Goal: Information Seeking & Learning: Learn about a topic

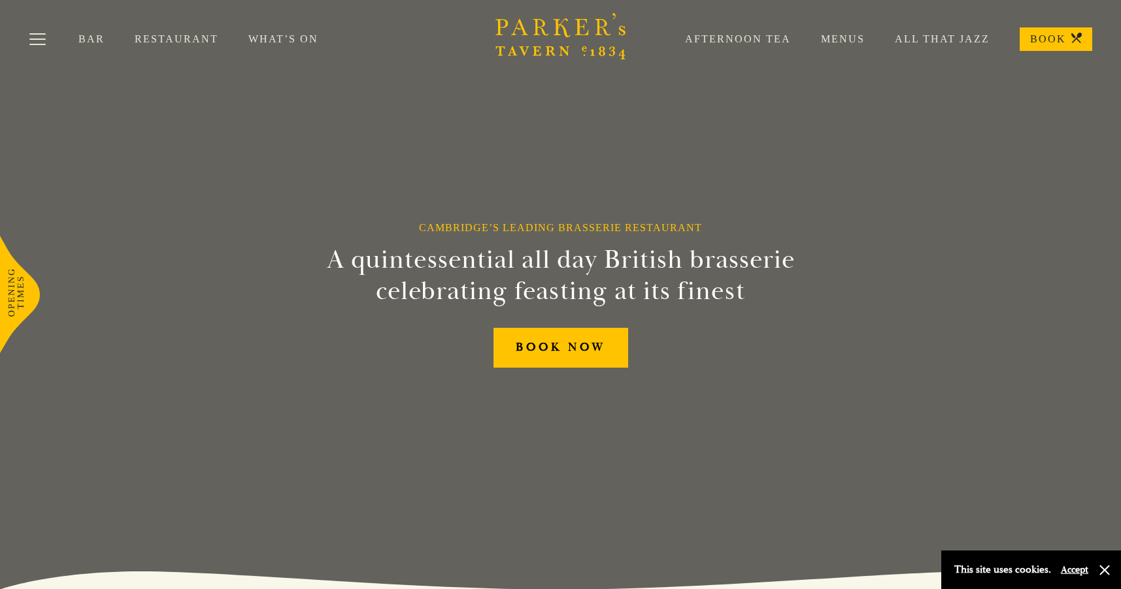
click at [159, 37] on link "Restaurant" at bounding box center [192, 39] width 114 height 13
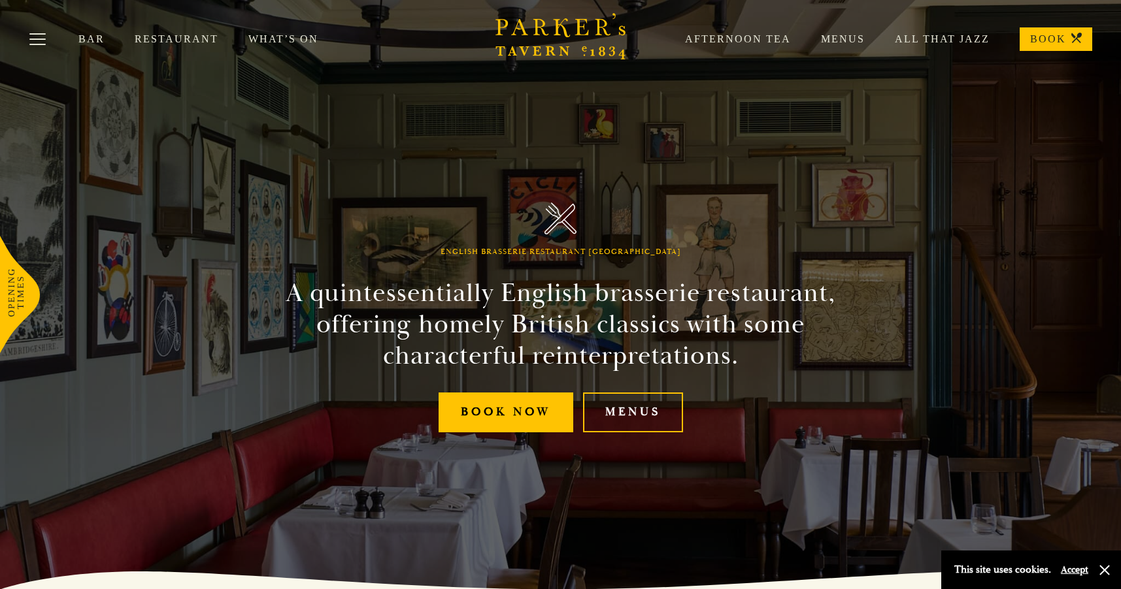
click at [838, 39] on link "Menus" at bounding box center [828, 39] width 74 height 13
click at [157, 38] on link "Restaurant" at bounding box center [192, 39] width 114 height 13
click at [643, 406] on link "Menus" at bounding box center [633, 413] width 100 height 40
click at [642, 410] on link "Menus" at bounding box center [633, 413] width 100 height 40
click at [929, 37] on link "All That Jazz" at bounding box center [927, 39] width 125 height 13
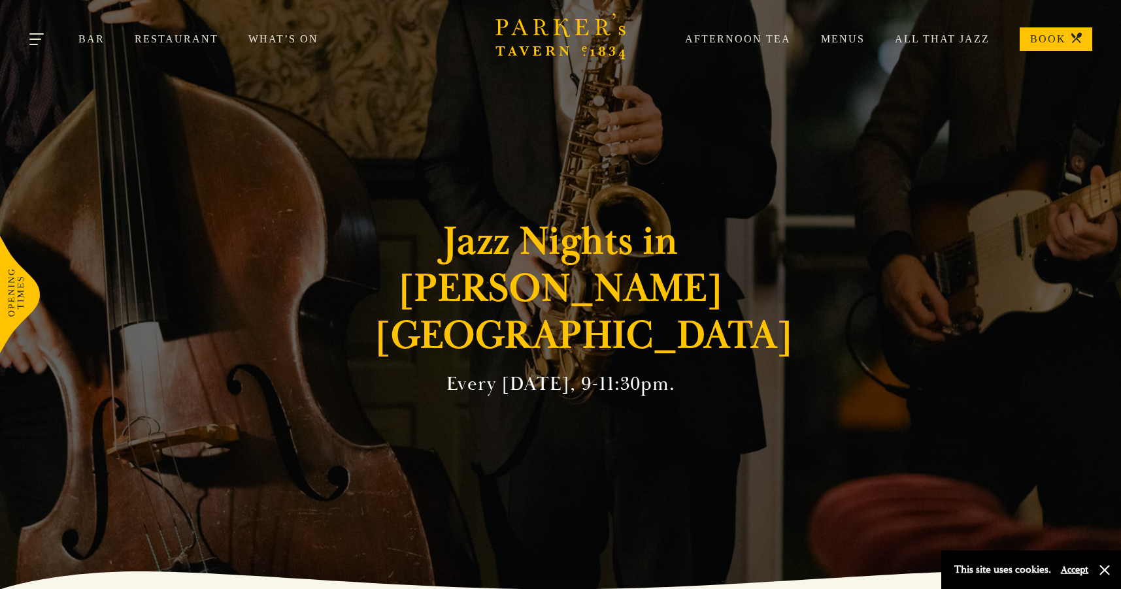
click at [37, 41] on button "Toggle navigation" at bounding box center [38, 42] width 56 height 56
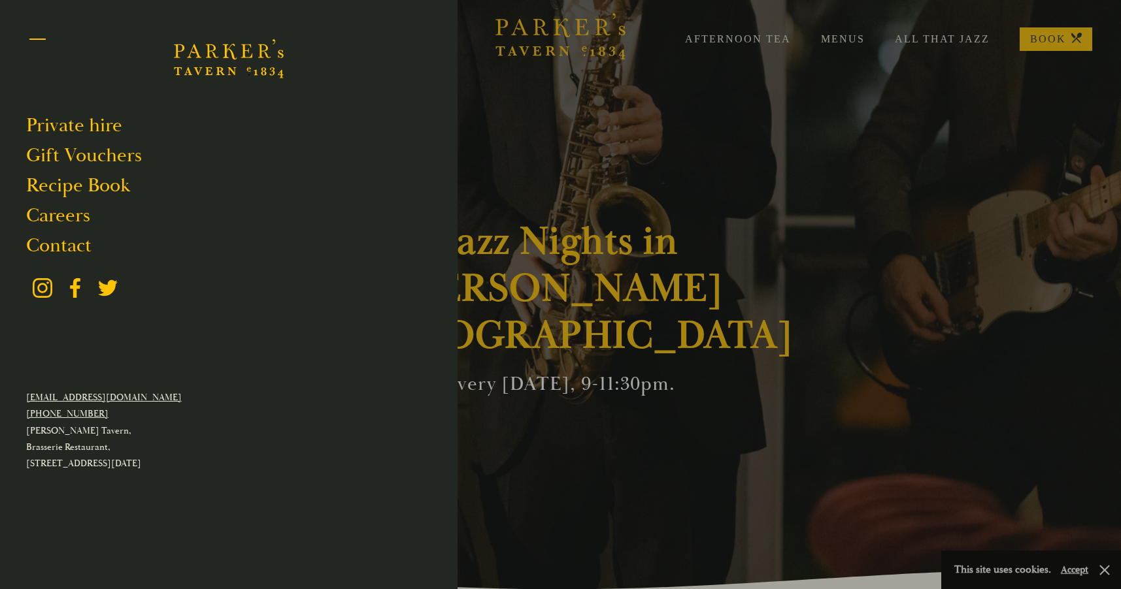
click at [40, 38] on button "Toggle navigation" at bounding box center [38, 42] width 56 height 56
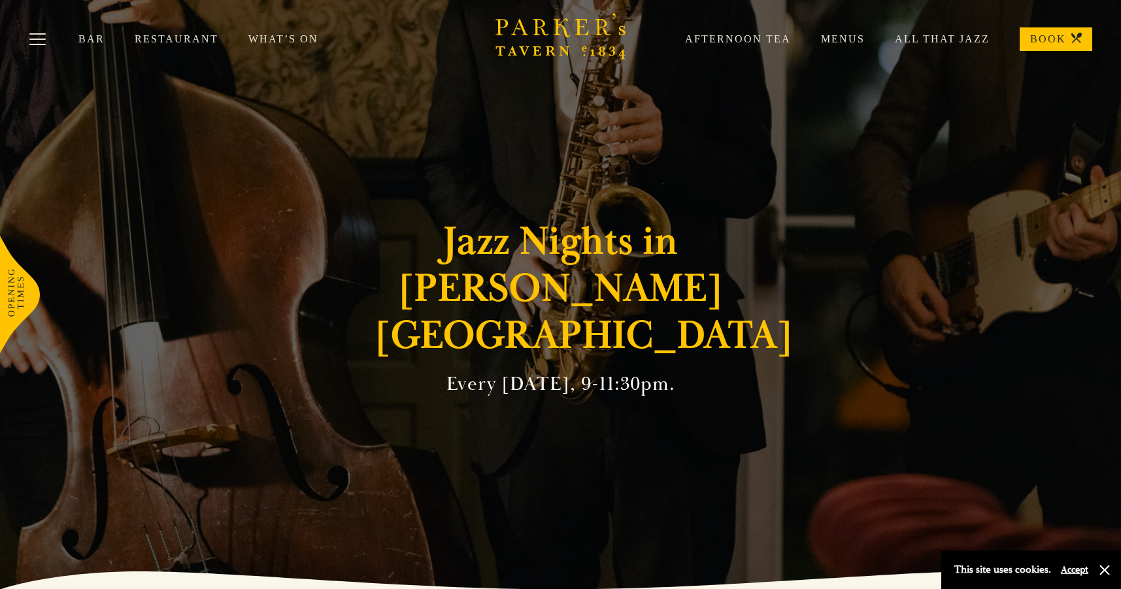
click at [1053, 38] on link "BOOK" at bounding box center [1055, 39] width 73 height 24
click at [735, 43] on link "Afternoon Tea" at bounding box center [723, 39] width 136 height 13
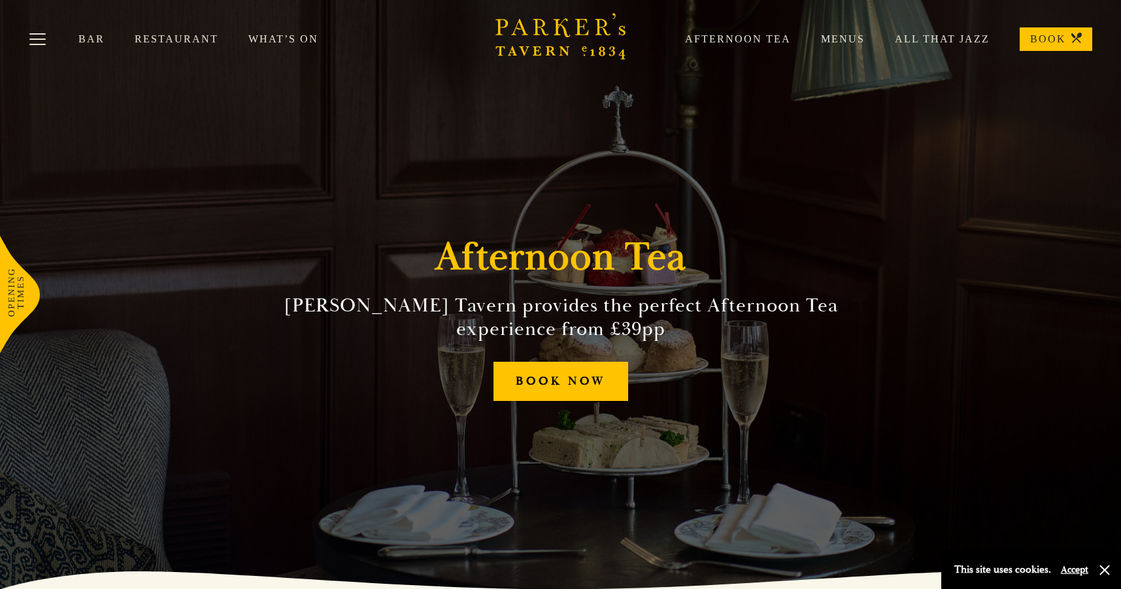
click at [90, 37] on link "Bar" at bounding box center [106, 39] width 56 height 13
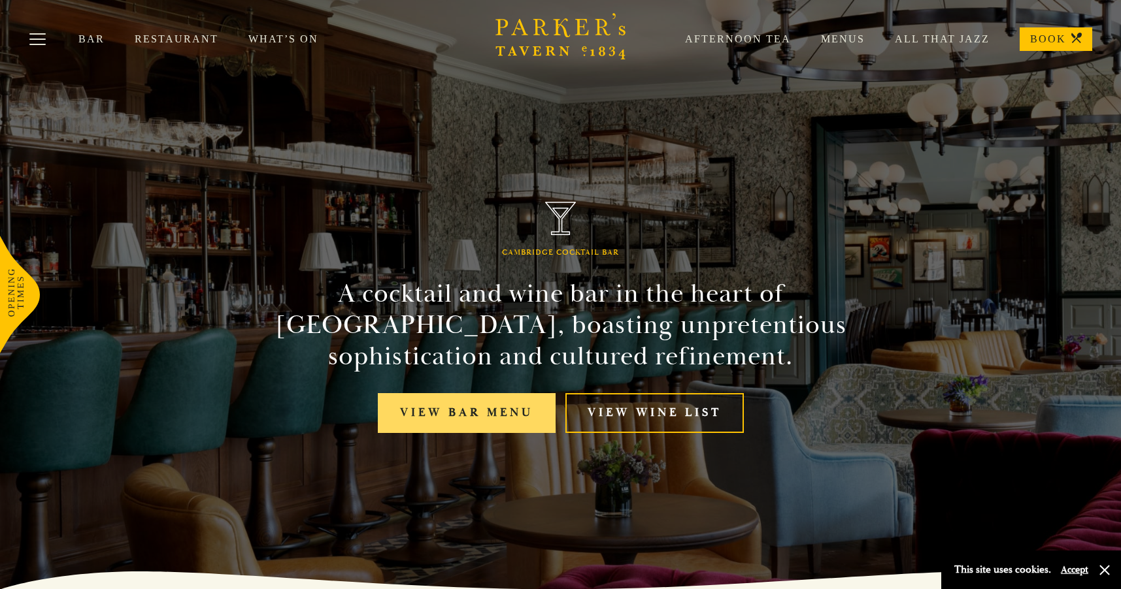
click at [450, 417] on link "View bar menu" at bounding box center [467, 413] width 178 height 40
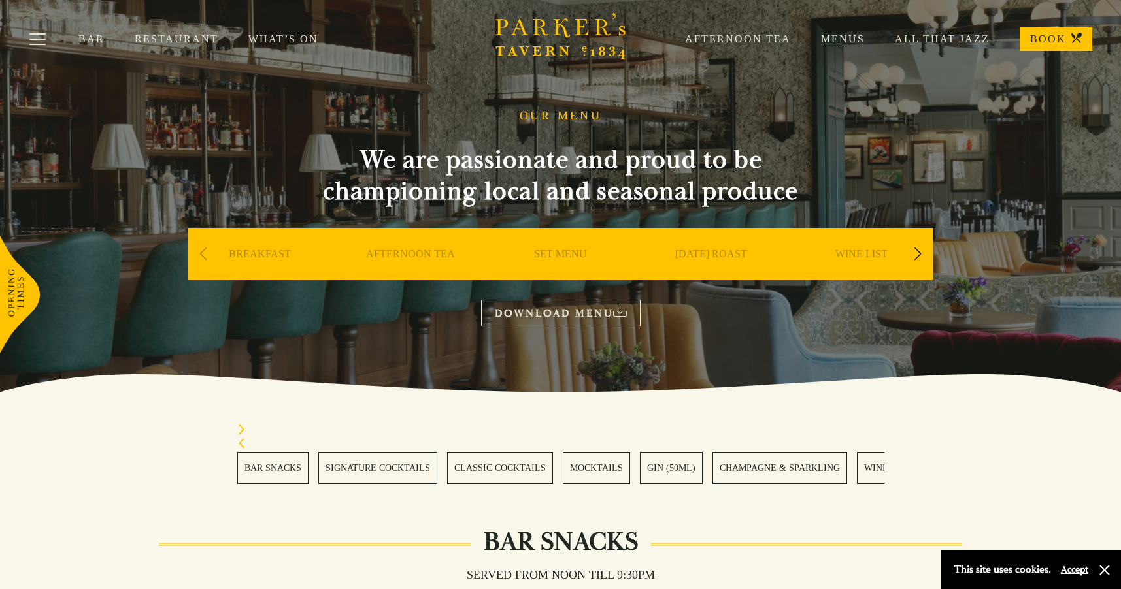
click at [872, 470] on link "WINES" at bounding box center [879, 468] width 44 height 32
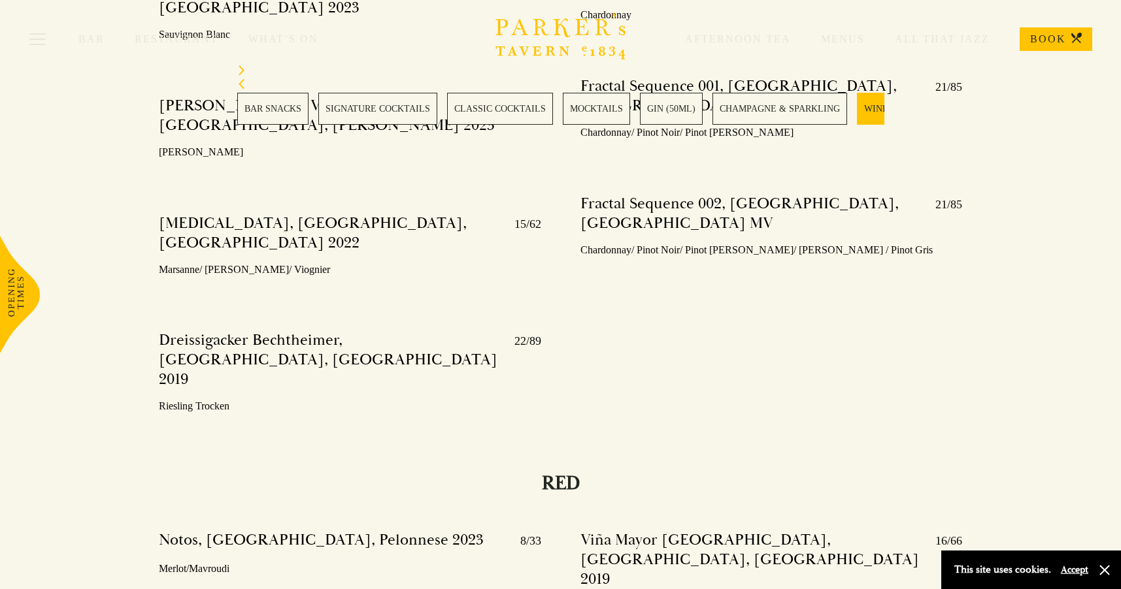
scroll to position [4046, 0]
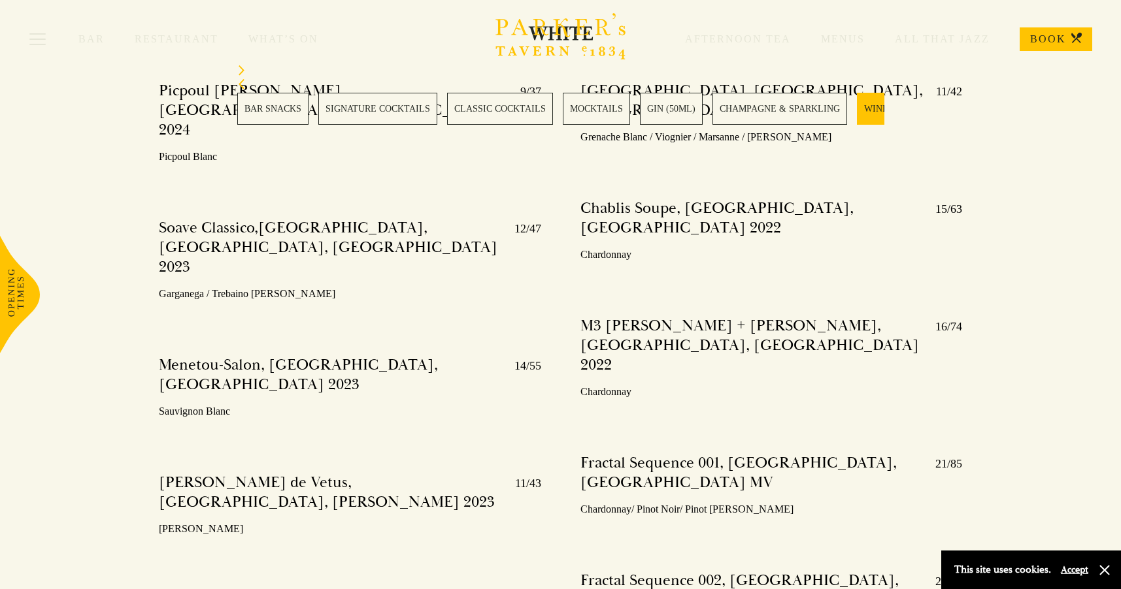
click at [759, 107] on link "CHAMPAGNE & SPARKLING" at bounding box center [779, 109] width 135 height 32
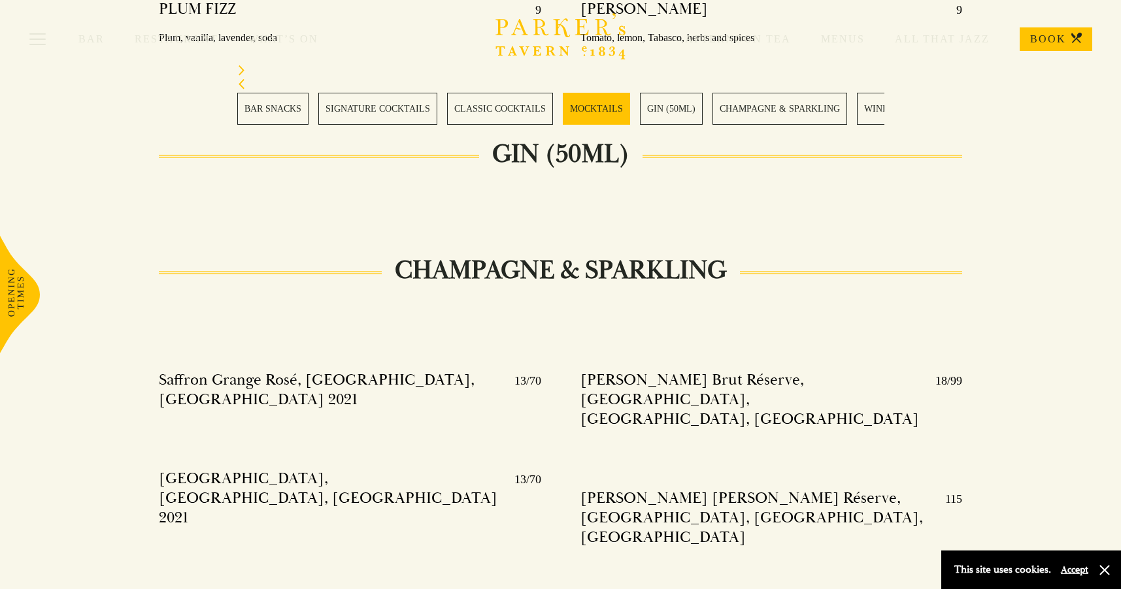
scroll to position [2645, 0]
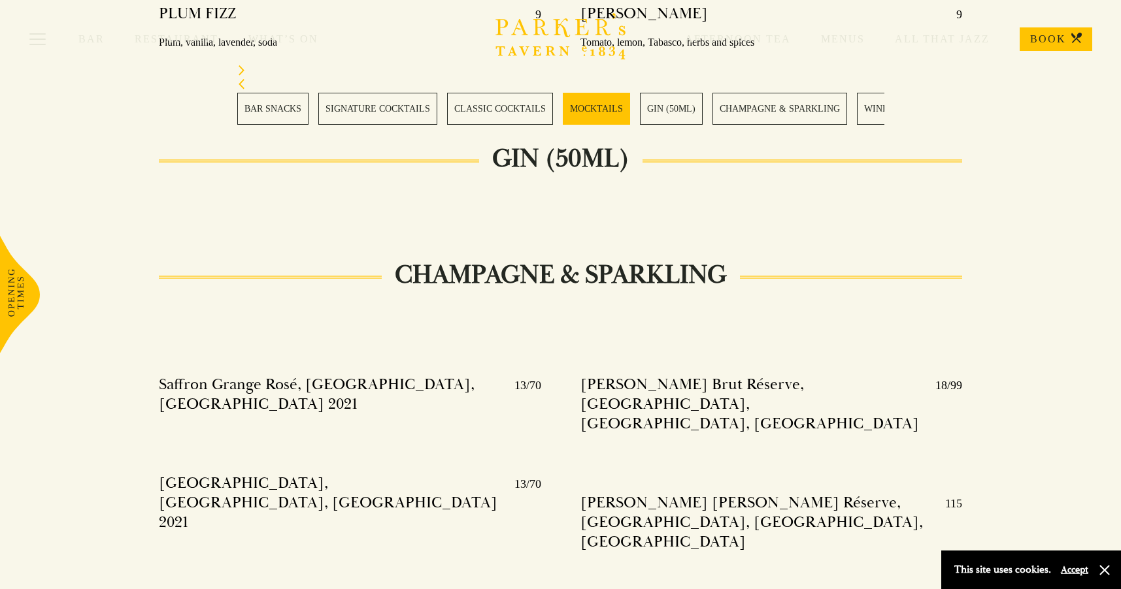
click at [478, 103] on link "CLASSIC COCKTAILS" at bounding box center [500, 109] width 106 height 32
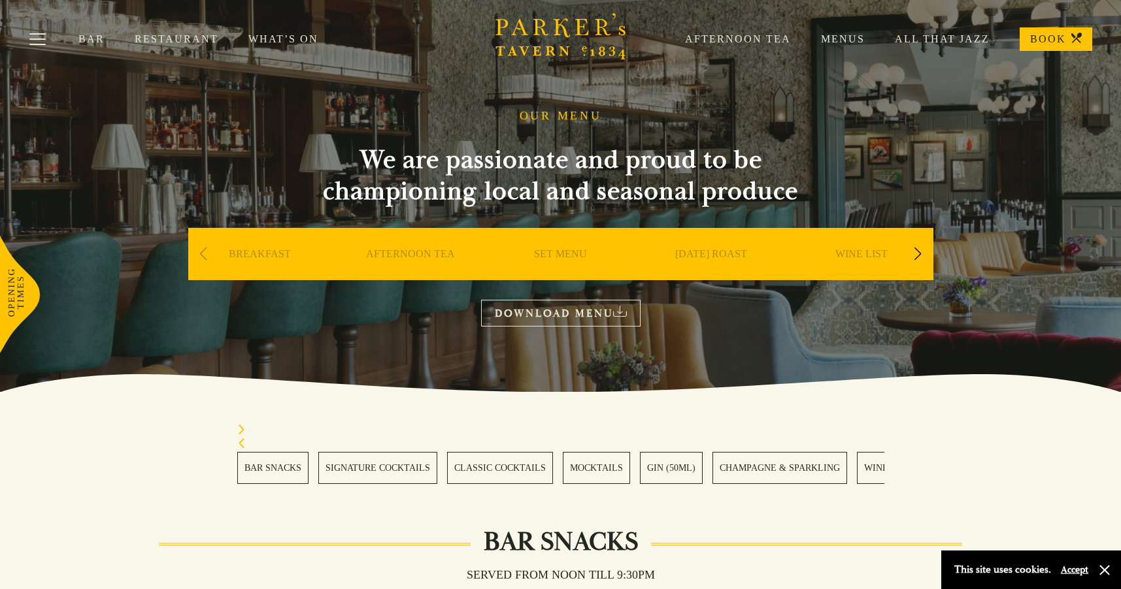
click at [704, 256] on link "[DATE] ROAST" at bounding box center [711, 274] width 72 height 52
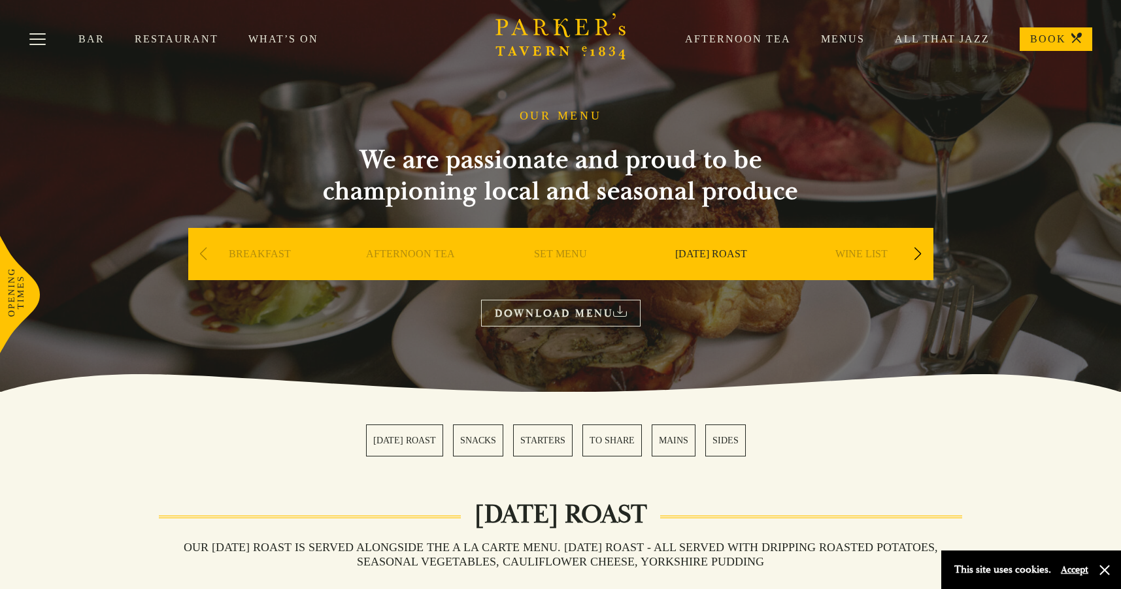
click at [866, 252] on link "WINE LIST" at bounding box center [861, 274] width 52 height 52
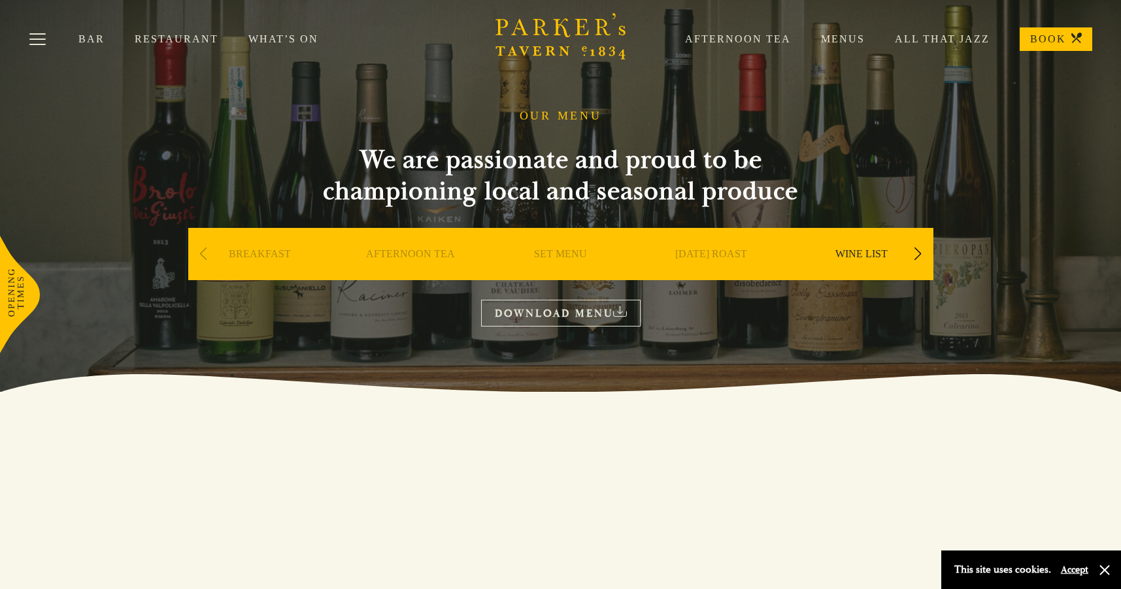
click at [863, 255] on link "WINE LIST" at bounding box center [861, 274] width 52 height 52
